Goal: Task Accomplishment & Management: Use online tool/utility

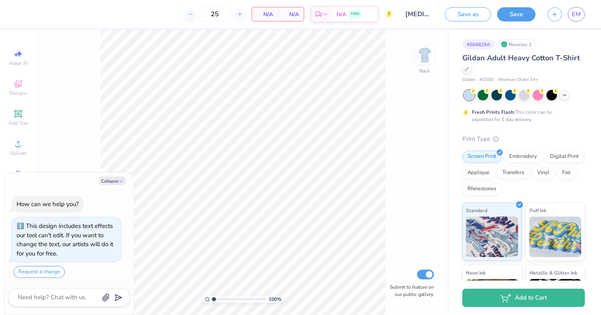
type textarea "x"
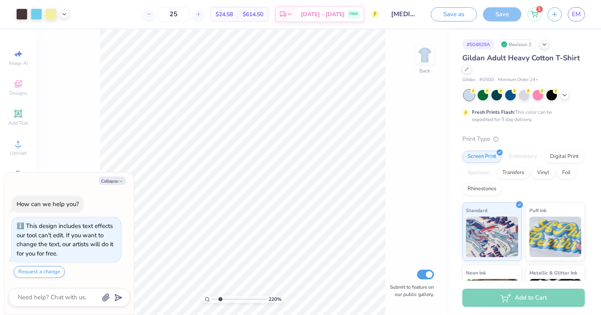
type input "2.19728289374263"
type textarea "x"
type input "2.19728289374263"
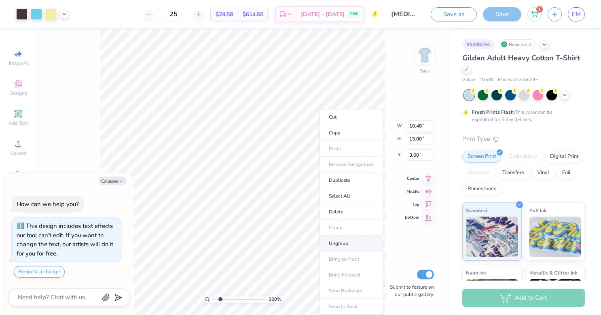
click at [350, 243] on li "Ungroup" at bounding box center [352, 243] width 64 height 16
type textarea "x"
type input "2.19728289374263"
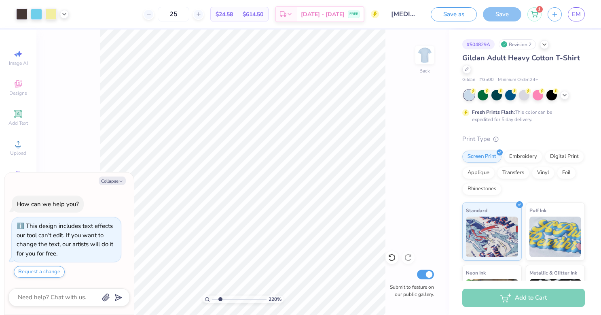
type textarea "x"
type input "2.19728289374263"
type textarea "x"
type input "2.19728289374263"
type textarea "x"
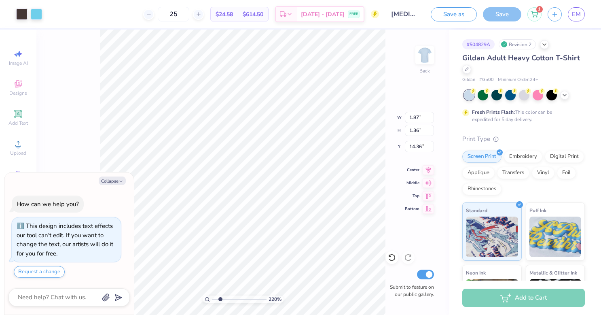
type input "2.19728289374263"
type input "16.41"
type textarea "x"
type input "2.19728289374263"
type textarea "x"
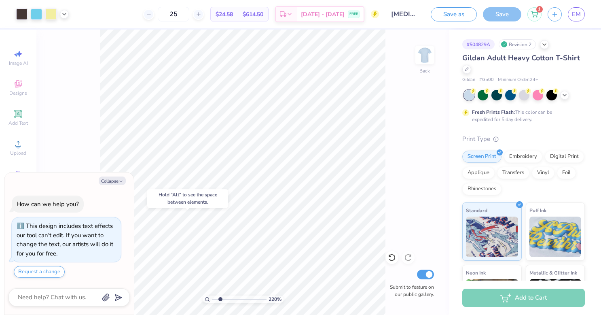
type input "2.19728289374263"
type textarea "x"
type input "2.19728289374263"
type textarea "x"
type input "2.19728289374263"
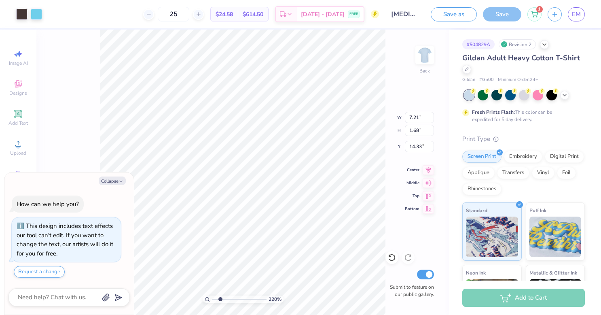
type textarea "x"
type input "2.19728289374263"
type textarea "x"
type input "2.19728289374263"
type input "14.61"
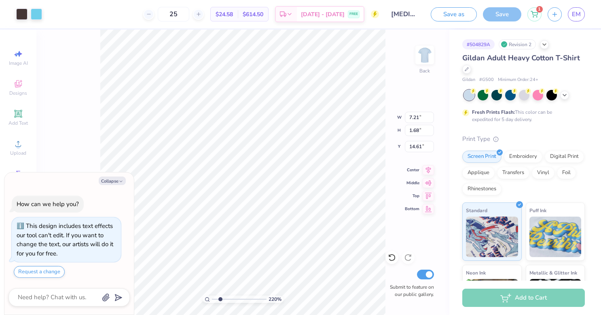
type textarea "x"
type input "2.19728289374263"
type textarea "x"
type input "2.19728289374263"
type input "7.17"
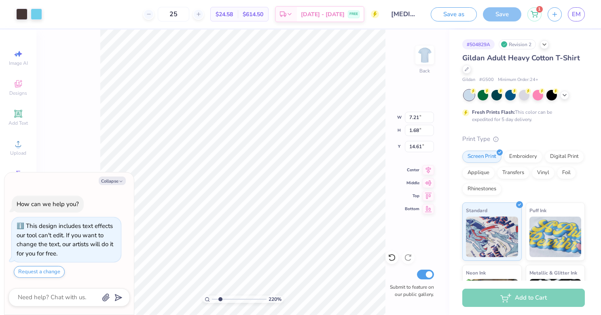
type input "1.45"
type input "14.80"
type textarea "x"
type input "2.19728289374263"
type textarea "x"
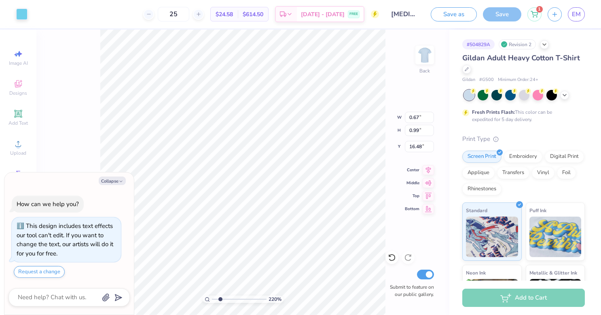
type input "2.19728289374263"
type input "16.64"
type textarea "x"
type input "2.19728289374263"
type textarea "x"
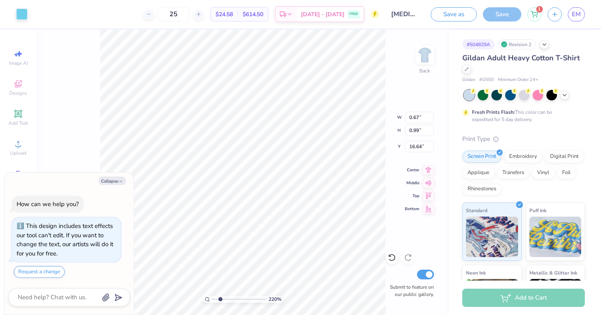
type input "2.19728289374263"
type input "16.48"
type textarea "x"
type input "2.19728289374263"
type textarea "x"
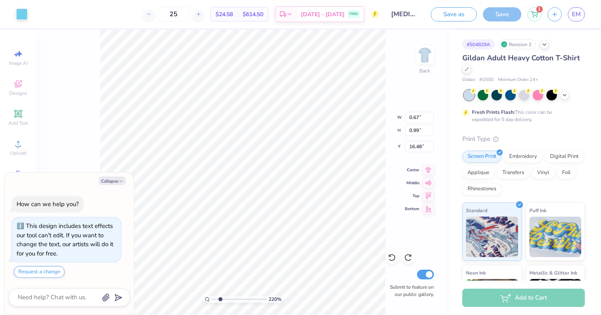
type input "2.19728289374263"
type textarea "x"
type input "2.19728289374263"
type textarea "x"
type input "2.19728289374263"
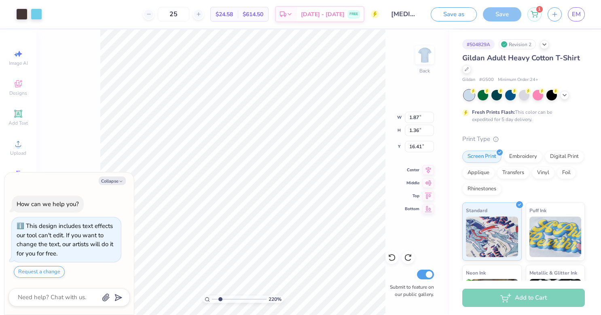
type textarea "x"
type input "2.19728289374263"
type textarea "x"
type input "2.19728289374263"
type input "1.30"
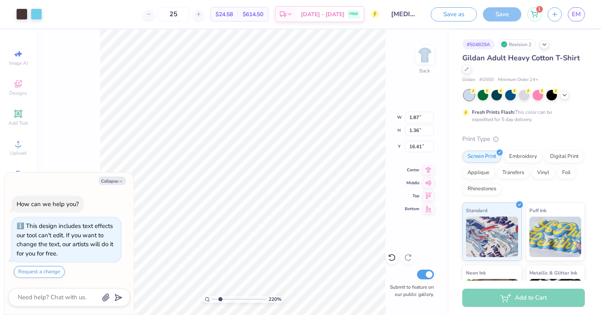
type input "16.47"
type textarea "x"
type input "2.19728289374263"
type textarea "x"
type input "2.19728289374263"
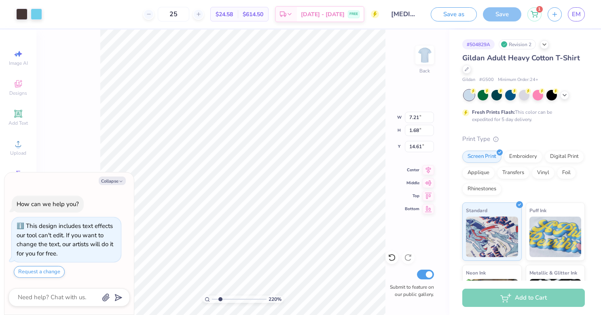
type textarea "x"
type input "2.19728289374263"
type textarea "x"
type input "2.19728289374263"
type input "7.17"
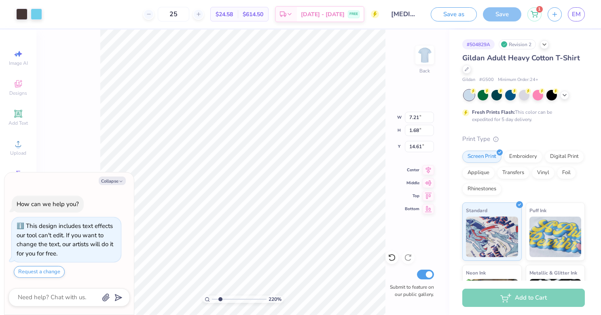
type input "1.46"
type input "14.79"
type textarea "x"
type input "2.19728289374263"
type textarea "x"
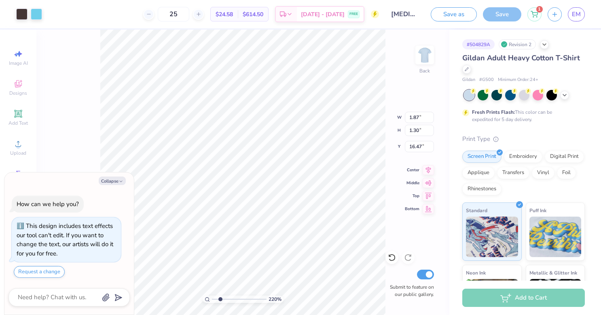
type input "2.19728289374263"
type textarea "x"
type input "2.19728289374263"
type input "1.86"
type input "1.26"
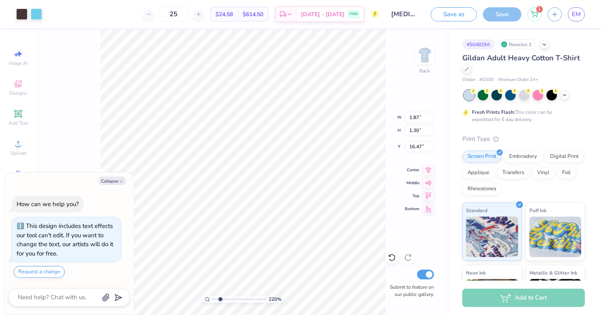
type input "16.52"
type input "2.20662609229354"
type textarea "x"
type input "2.20662609229354"
type textarea "x"
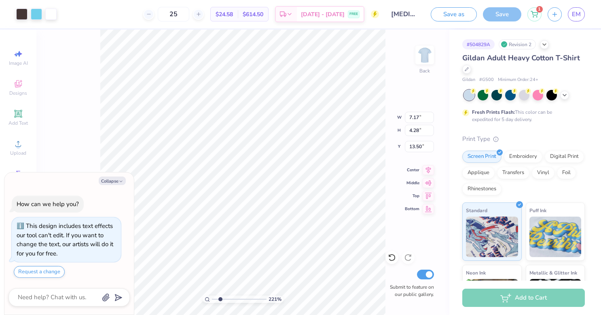
type input "2.20662609229354"
type textarea "x"
type input "2.20662609229354"
type input "14.29"
type textarea "x"
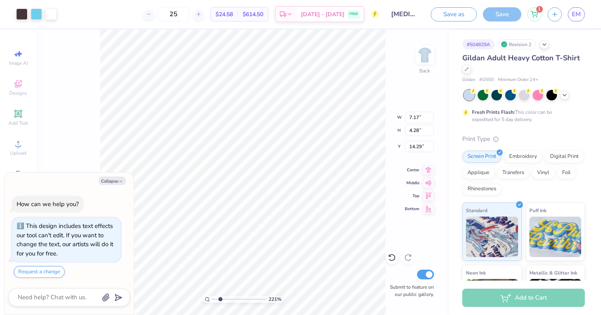
type input "2.20662609229354"
type textarea "x"
type input "2.20662609229354"
type textarea "x"
type input "2.20662609229354"
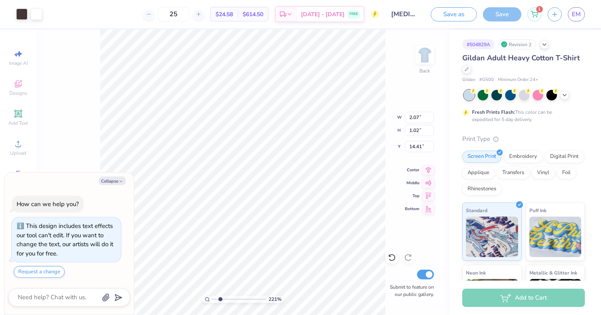
type textarea "x"
type input "2.20662609229354"
type textarea "x"
type input "2.20662609229354"
type textarea "x"
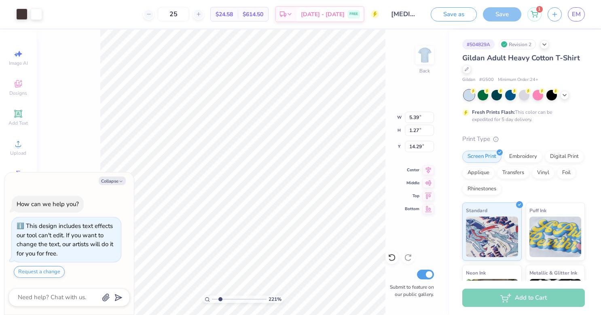
type input "2.20662609229354"
type textarea "x"
type input "2.20662609229354"
type textarea "x"
type input "2.20662609229354"
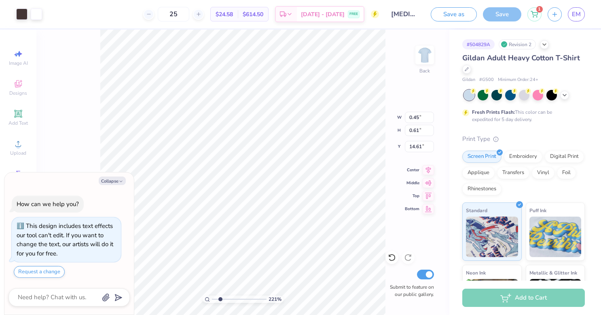
type textarea "x"
type input "2.20662609229354"
type textarea "x"
type input "2.20662609229354"
type textarea "x"
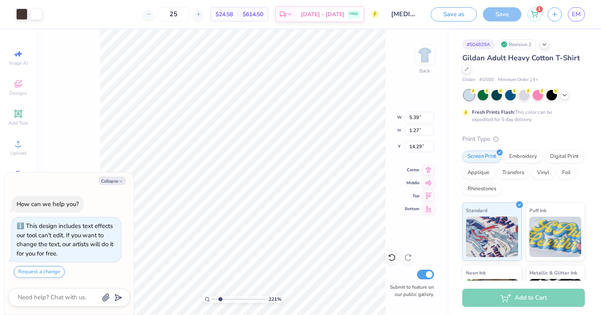
type input "2.20662609229354"
type textarea "x"
type input "2.20662609229354"
type textarea "x"
type input "2.20662609229354"
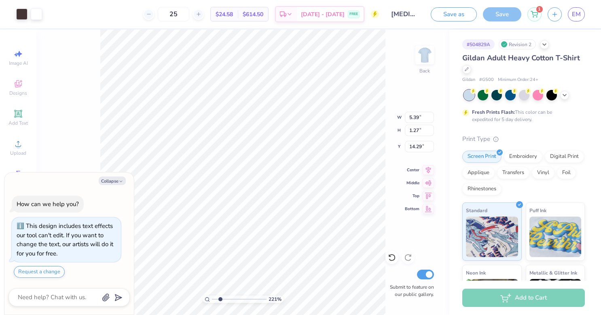
type textarea "x"
type input "2.20662609229354"
type textarea "x"
type input "2.20662609229354"
type textarea "x"
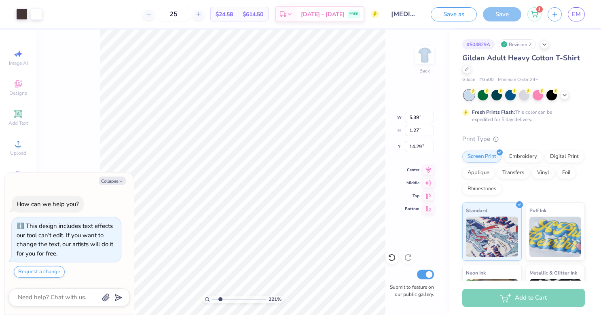
type input "2.20662609229354"
type textarea "x"
type input "2.20662609229354"
type textarea "x"
type input "2.20662609229354"
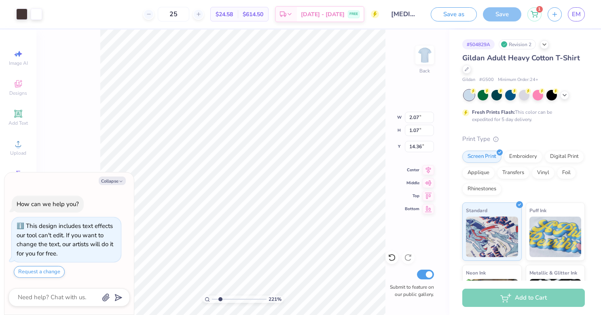
type textarea "x"
type input "2.20662609229354"
type input "2.25"
type input "1.16"
type input "14.27"
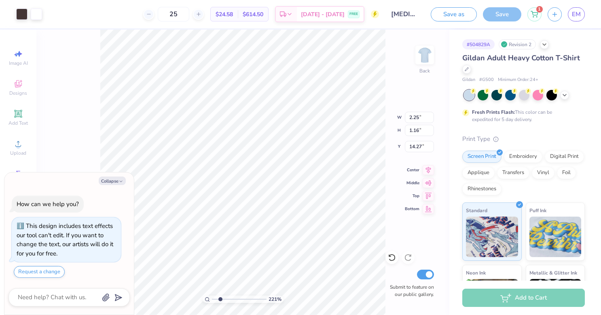
type textarea "x"
type input "2.20662609229354"
type textarea "x"
type input "2.20662609229354"
type textarea "x"
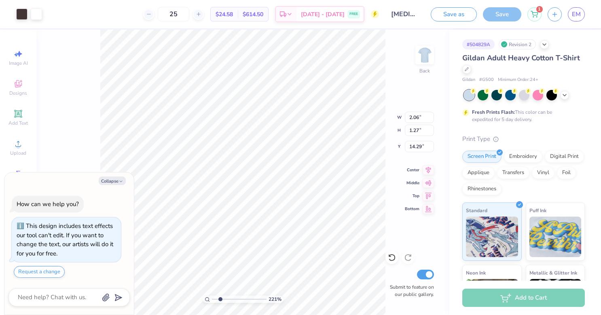
type input "2.20662609229354"
type textarea "x"
type input "2.20662609229354"
type input "2.27"
type input "1.40"
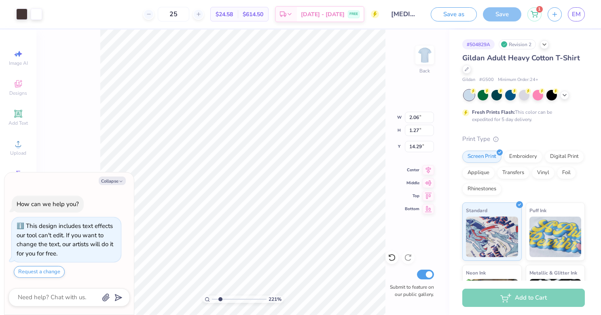
type input "14.17"
type textarea "x"
type input "2.20662609229354"
type textarea "x"
type input "2.20662609229354"
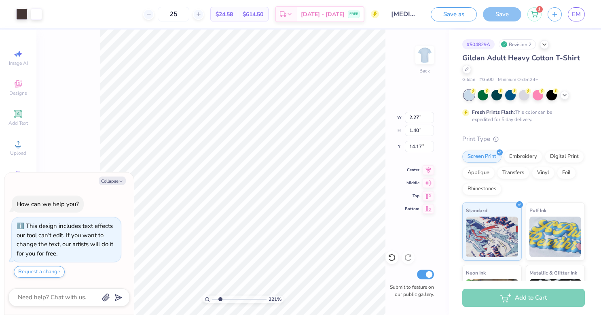
type textarea "x"
type input "2.20662609229354"
type textarea "x"
type input "2.20662609229354"
type textarea "x"
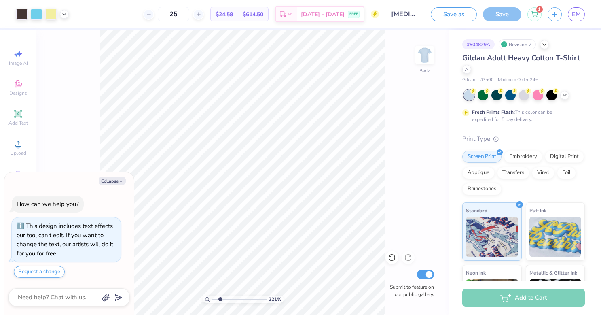
type input "2.20662609229354"
type textarea "x"
type input "2.20662609229354"
type textarea "x"
type input "2.20662609229354"
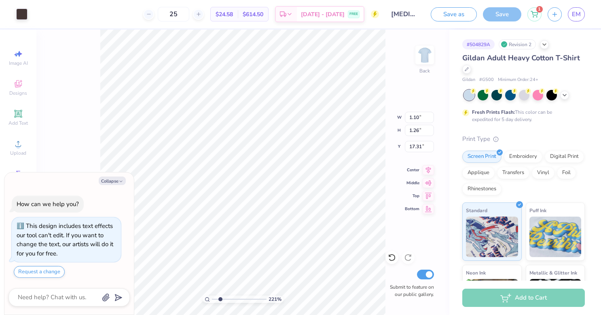
type textarea "x"
type input "2.20662609229354"
type textarea "x"
type input "2.20662609229354"
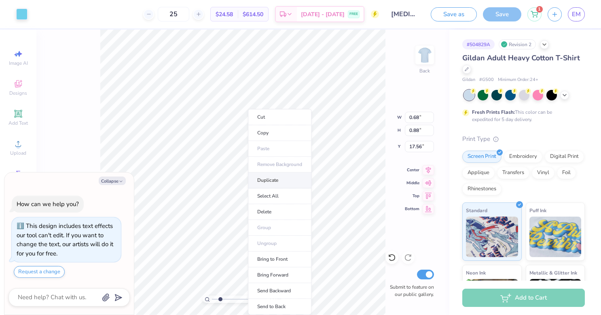
click at [271, 180] on li "Duplicate" at bounding box center [280, 180] width 64 height 16
type textarea "x"
type input "2.20662609229354"
type input "18.56"
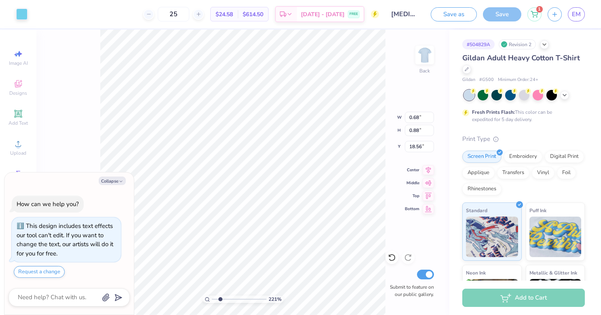
type textarea "x"
type input "2.20662609229354"
type textarea "x"
type input "2.20662609229354"
type textarea "x"
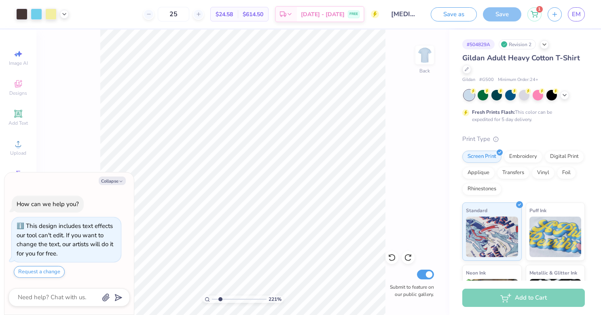
type input "2.20662609229354"
type textarea "x"
type input "2.20662609229354"
type textarea "x"
type input "2.20662609229354"
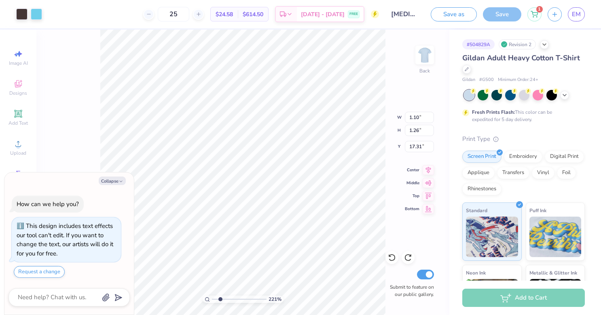
type textarea "x"
type input "2.20662609229354"
type textarea "x"
type input "2.20662609229354"
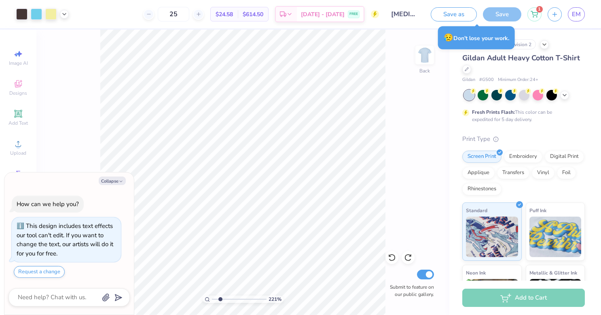
type textarea "x"
type input "2.20662609229354"
type textarea "x"
type input "2.20662609229354"
type textarea "x"
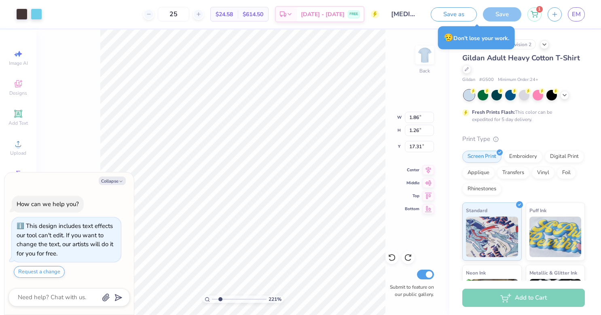
type input "2.20662609229354"
type input "19.96"
type textarea "x"
type input "2.20662609229354"
type textarea "x"
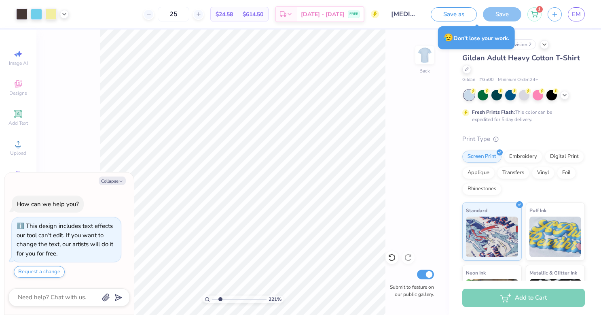
type input "2.20662609229354"
type textarea "x"
type input "2.20662609229354"
type textarea "x"
type input "2.20662609229354"
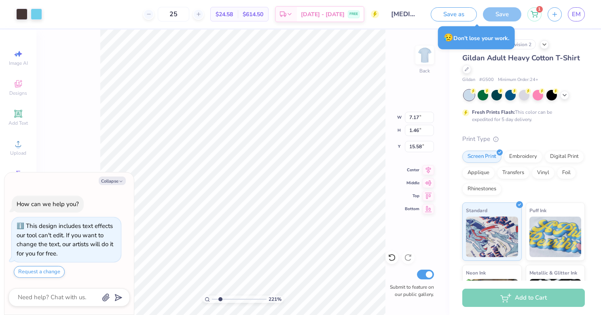
type textarea "x"
type input "2.20662609229354"
type input "15.57"
type textarea "x"
type input "2.20662609229354"
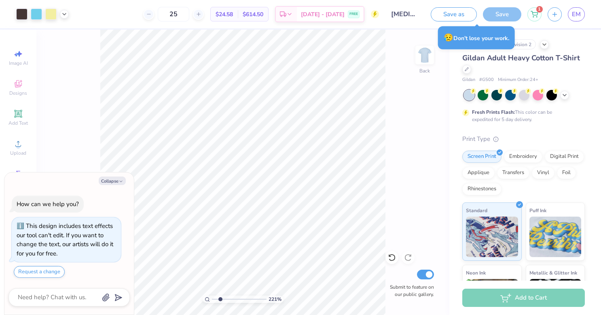
type textarea "x"
type input "2.20662609229354"
type textarea "x"
type input "2.20662609229354"
type textarea "x"
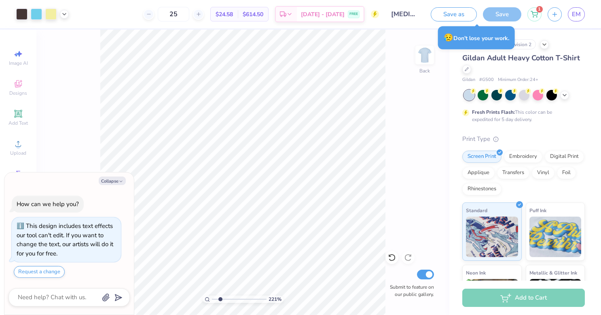
type input "2.20662609229354"
type textarea "x"
type input "2.20662609229354"
